Goal: Task Accomplishment & Management: Manage account settings

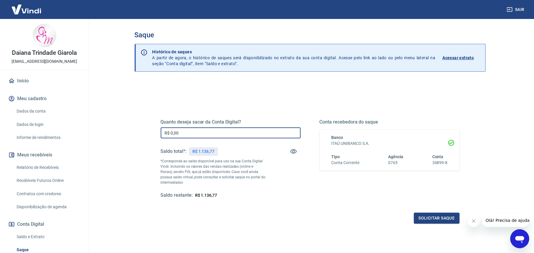
drag, startPoint x: 187, startPoint y: 133, endPoint x: 165, endPoint y: 133, distance: 21.9
click at [165, 133] on input "R$ 0,00" at bounding box center [231, 132] width 140 height 11
type input "R$ 1.100,00"
click at [434, 215] on button "Solicitar saque" at bounding box center [437, 218] width 46 height 11
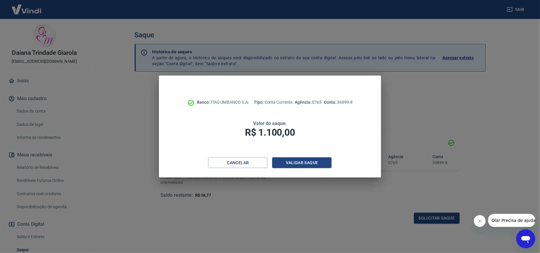
click at [320, 156] on div "Banco: ITAÚ UNIBANCO S.A. Tipo: Conta Corrente Agência: 0765 Conta: 36899-8 Val…" at bounding box center [270, 117] width 222 height 82
click at [320, 161] on button "Validar saque" at bounding box center [301, 162] width 59 height 11
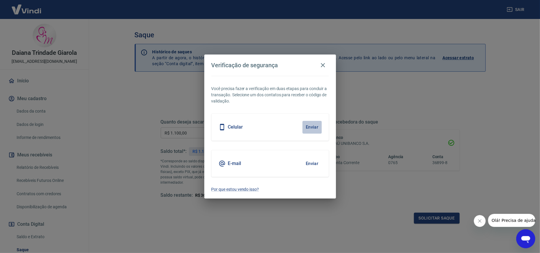
click at [316, 127] on button "Enviar" at bounding box center [311, 127] width 19 height 12
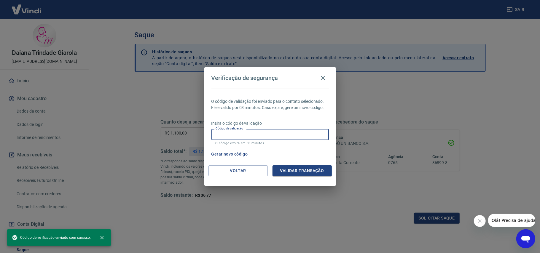
click at [307, 136] on input "Código de validação" at bounding box center [269, 134] width 117 height 11
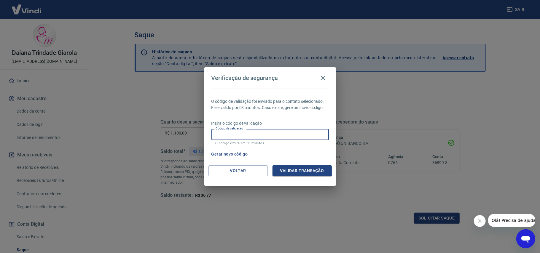
click at [287, 135] on input "Código de validação" at bounding box center [269, 134] width 117 height 11
type input "829011"
click at [303, 179] on div "Voltar Validar transação" at bounding box center [270, 175] width 132 height 20
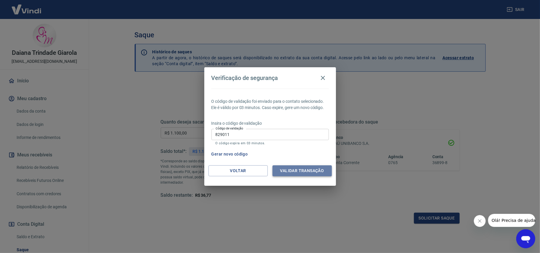
click at [307, 169] on button "Validar transação" at bounding box center [301, 170] width 59 height 11
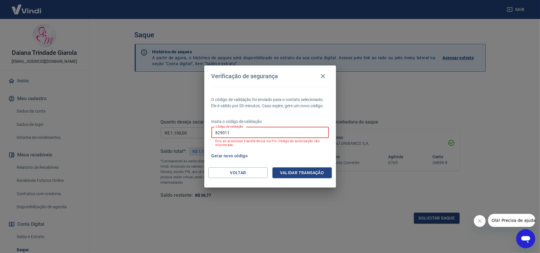
drag, startPoint x: 241, startPoint y: 131, endPoint x: 211, endPoint y: 134, distance: 29.5
click at [211, 134] on input "829011" at bounding box center [269, 132] width 117 height 11
click at [238, 134] on input "Código de validação" at bounding box center [269, 132] width 117 height 11
type input "757857"
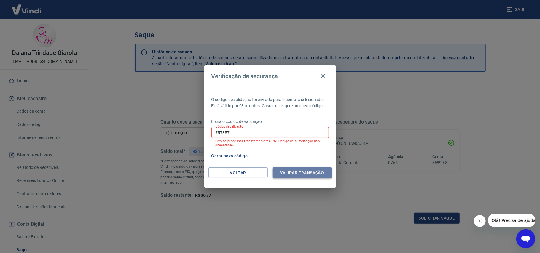
click at [291, 173] on button "Validar transação" at bounding box center [301, 172] width 59 height 11
